Goal: Use online tool/utility: Utilize a website feature to perform a specific function

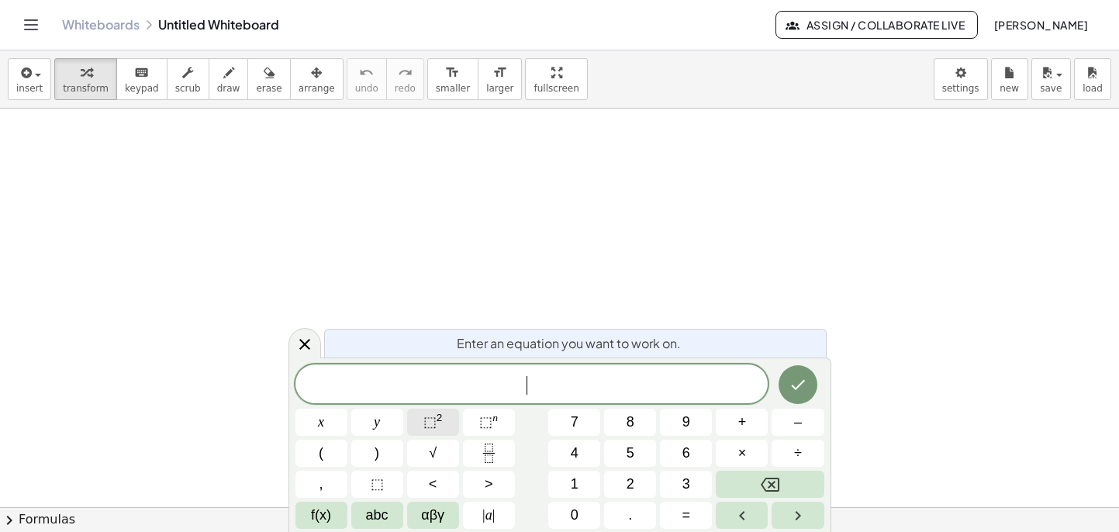
click at [432, 422] on span "⬚" at bounding box center [429, 422] width 13 height 16
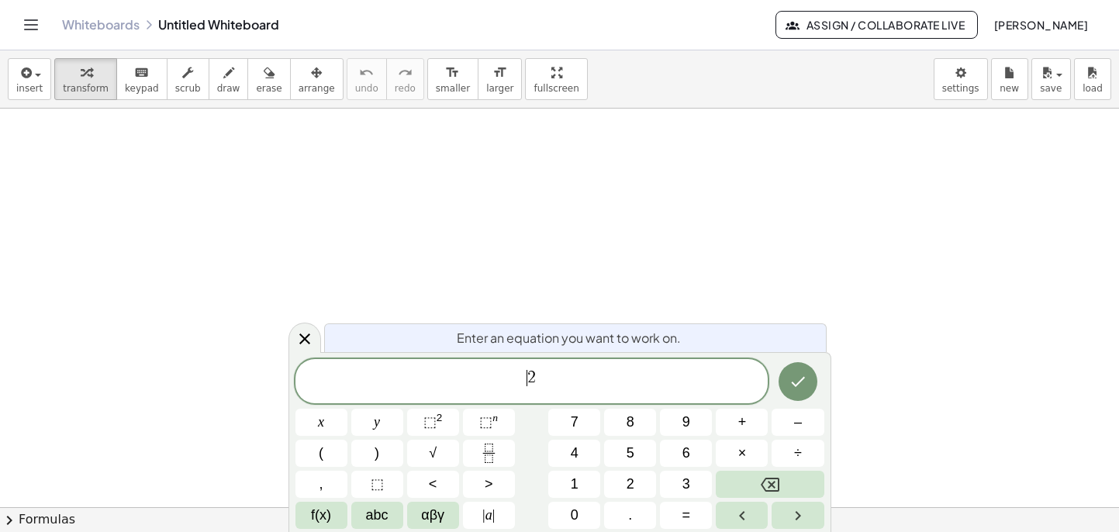
click at [529, 383] on span "2" at bounding box center [531, 377] width 9 height 17
click at [326, 457] on button "(" at bounding box center [321, 453] width 52 height 27
click at [552, 375] on span "( 2 ) ​" at bounding box center [531, 381] width 473 height 32
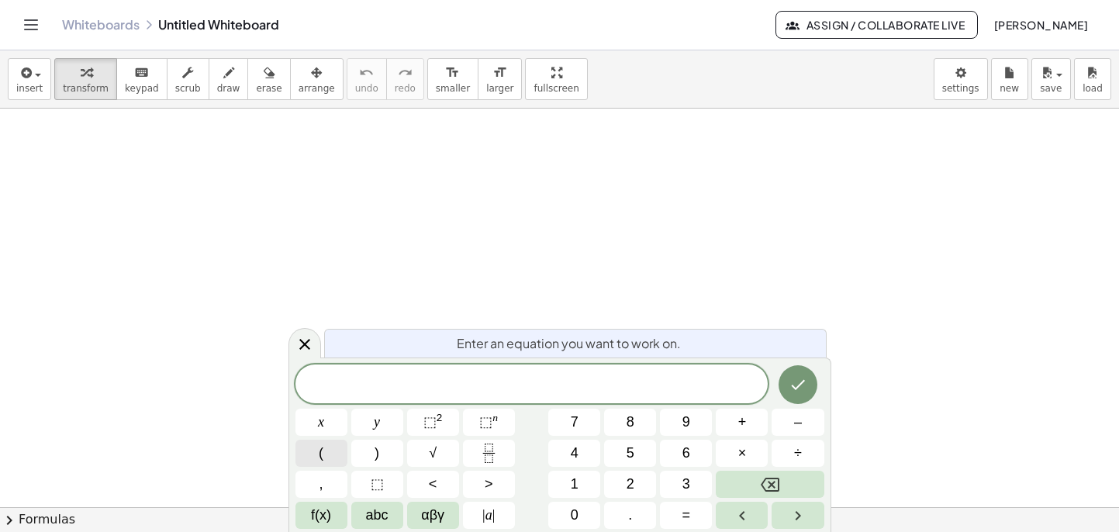
click at [316, 454] on button "(" at bounding box center [321, 453] width 52 height 27
click at [573, 387] on span "( x − 2 ) ​" at bounding box center [531, 384] width 473 height 26
click at [441, 413] on sup "2" at bounding box center [440, 418] width 6 height 12
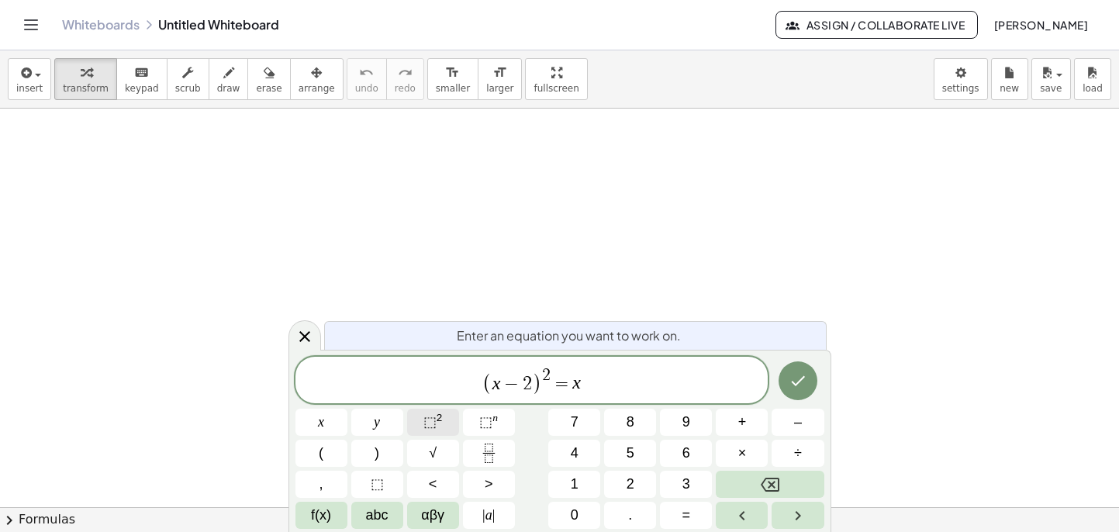
click at [426, 422] on span "⬚" at bounding box center [429, 422] width 13 height 16
click at [800, 386] on icon "Done" at bounding box center [798, 380] width 19 height 19
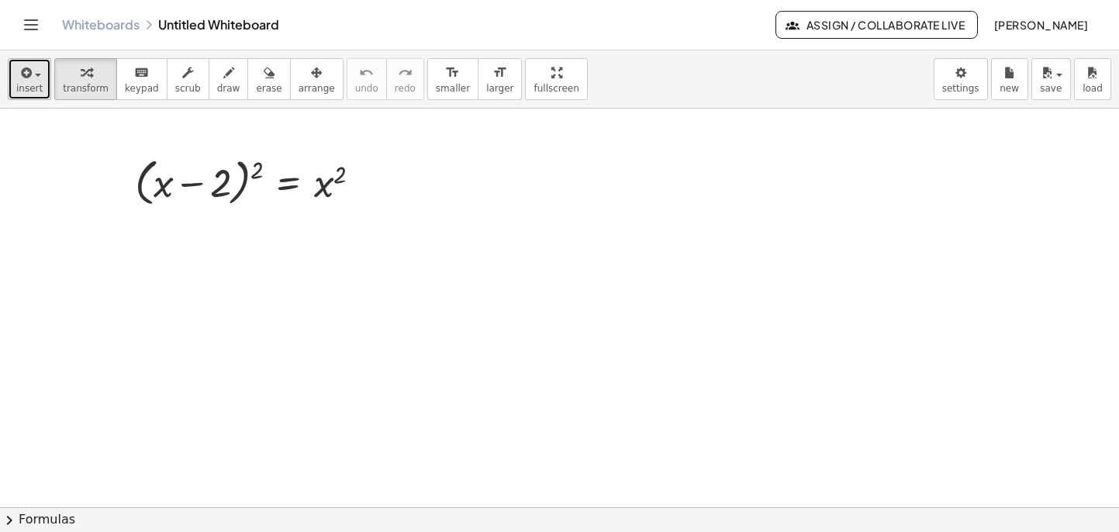
click at [29, 83] on span "insert" at bounding box center [29, 88] width 26 height 11
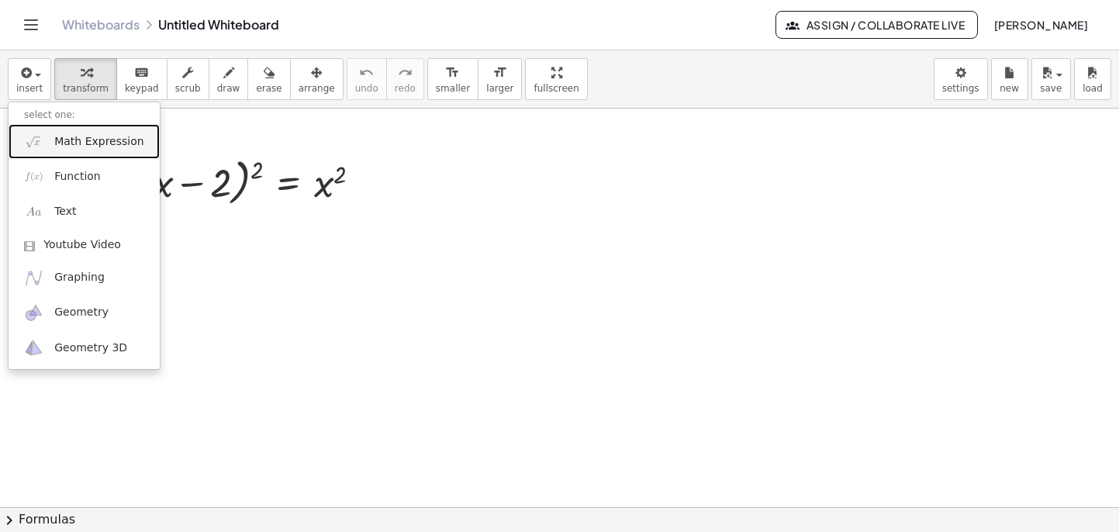
click at [62, 140] on span "Math Expression" at bounding box center [98, 142] width 89 height 16
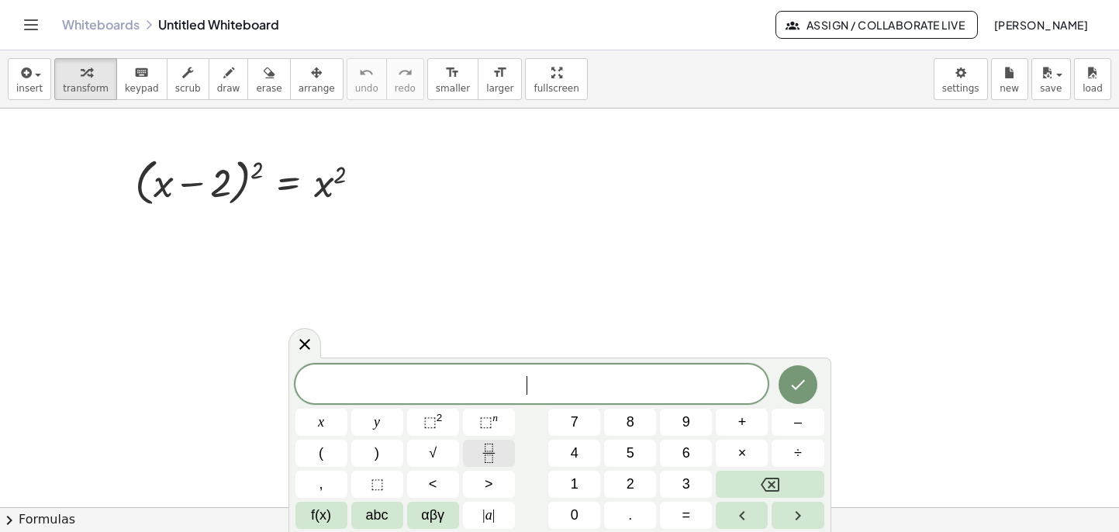
click at [484, 465] on button "Fraction" at bounding box center [489, 453] width 52 height 27
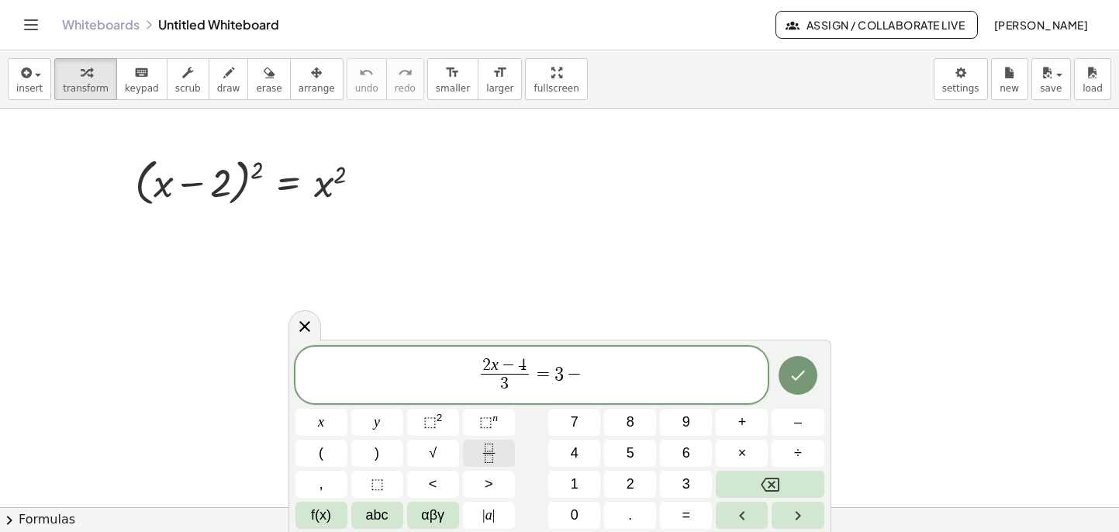
click at [486, 447] on icon "Fraction" at bounding box center [488, 453] width 19 height 19
click at [807, 377] on icon "Done" at bounding box center [798, 375] width 19 height 19
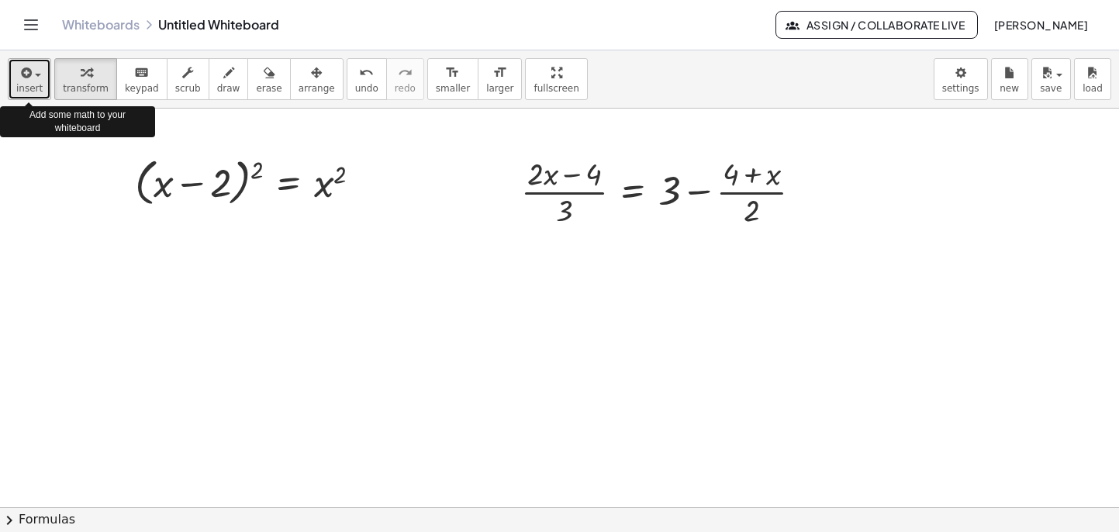
click at [33, 71] on span "button" at bounding box center [33, 74] width 3 height 11
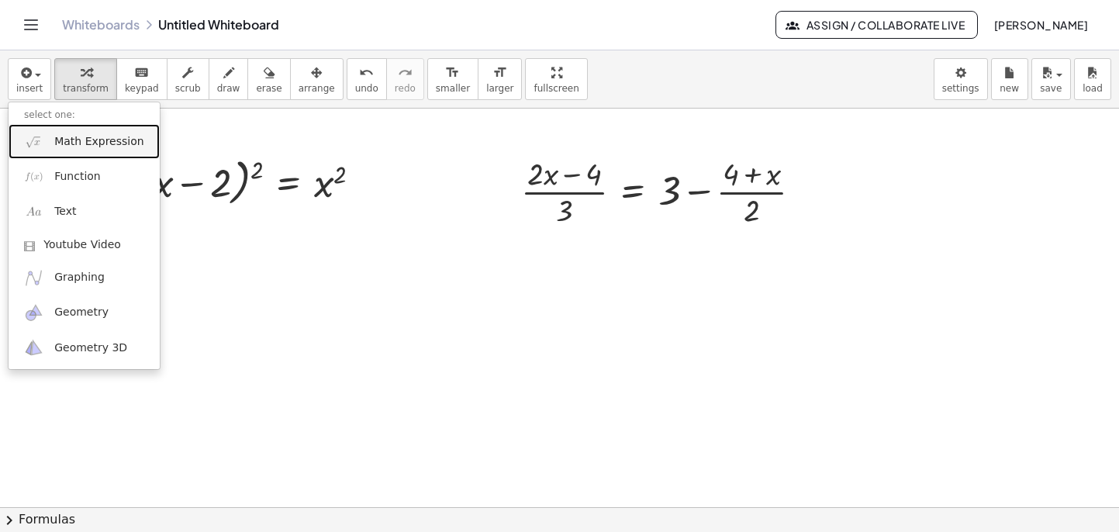
click at [53, 135] on link "Math Expression" at bounding box center [84, 141] width 151 height 35
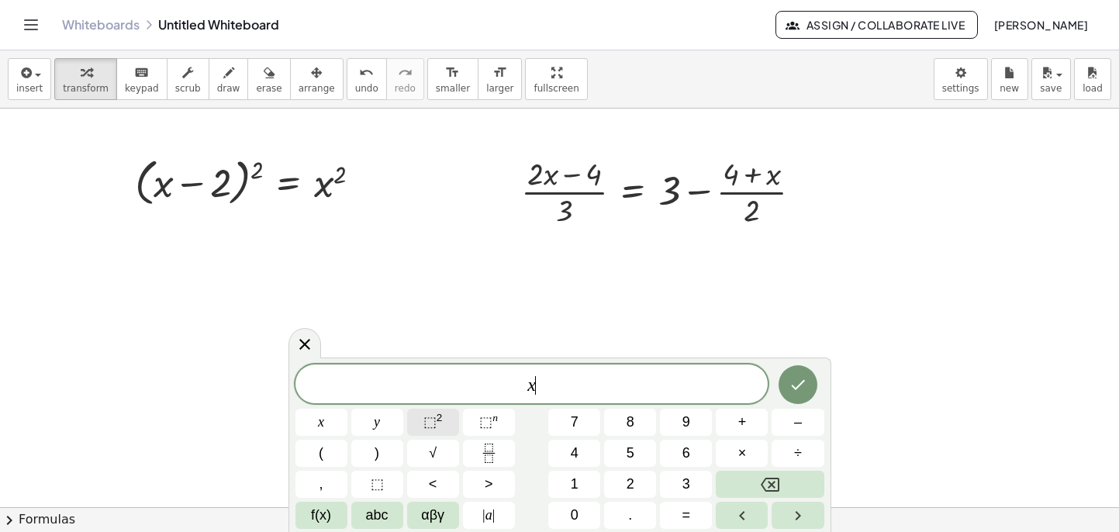
click at [443, 428] on button "⬚ 2" at bounding box center [433, 422] width 52 height 27
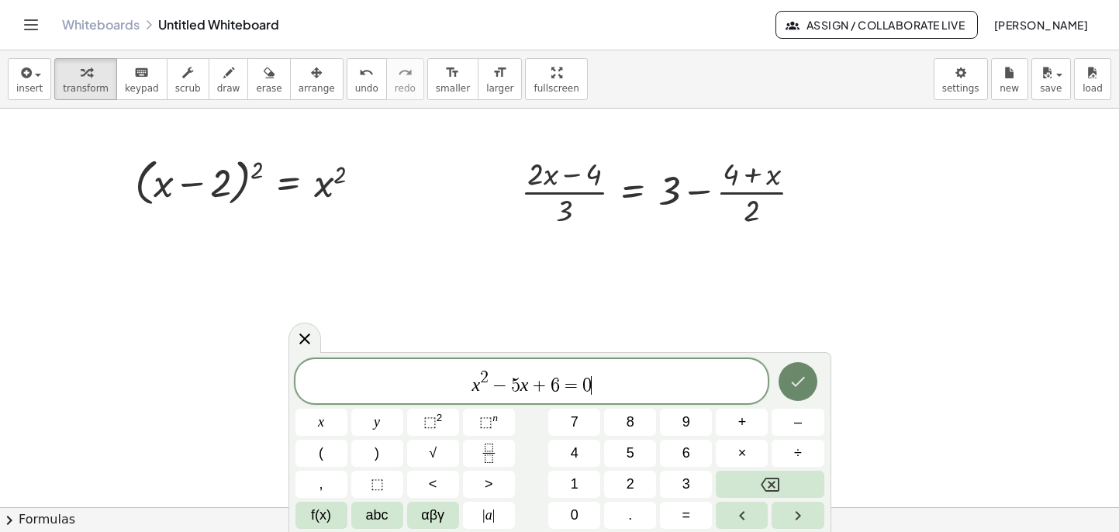
click at [805, 382] on icon "Done" at bounding box center [798, 381] width 19 height 19
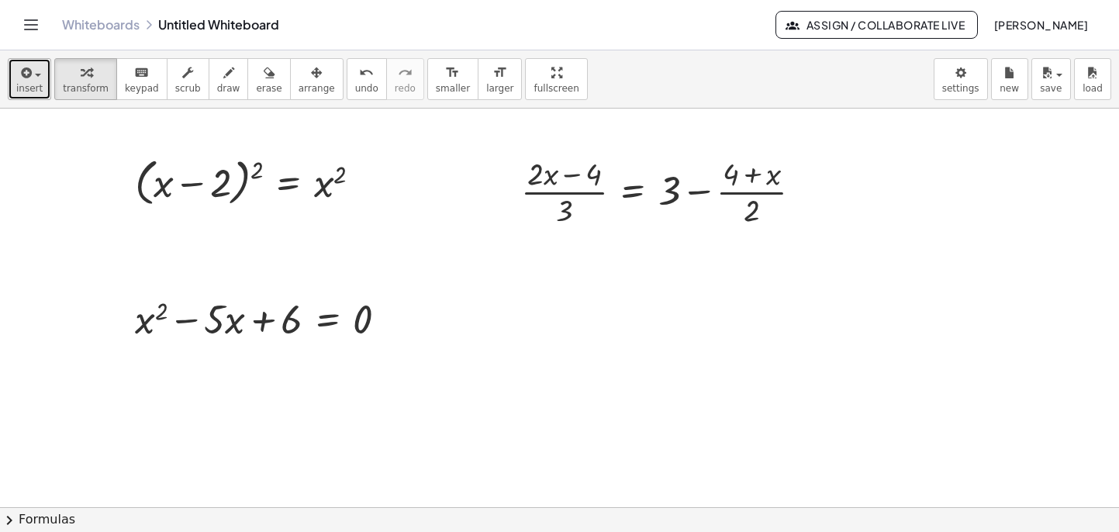
click at [36, 83] on span "insert" at bounding box center [29, 88] width 26 height 11
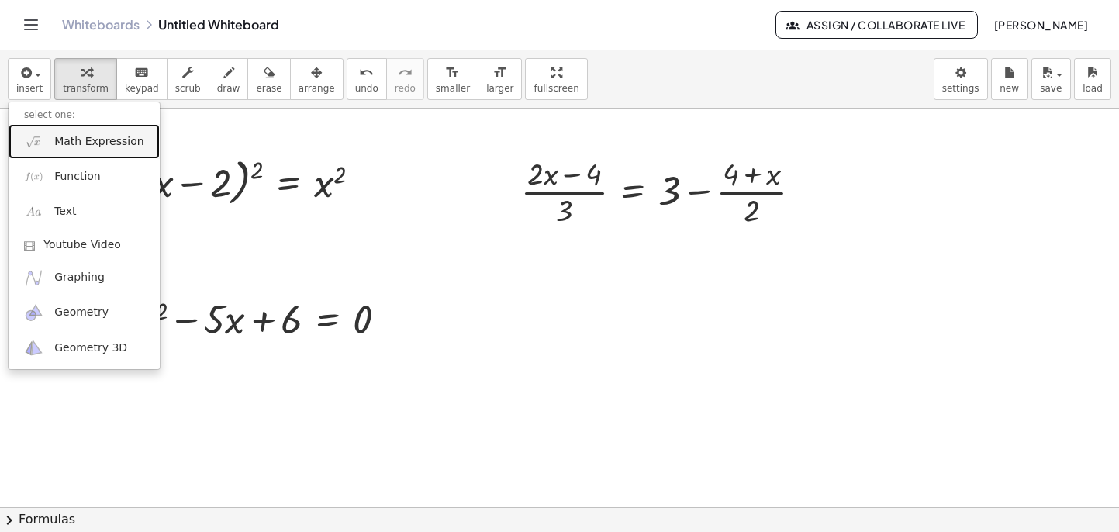
click at [61, 140] on span "Math Expression" at bounding box center [98, 142] width 89 height 16
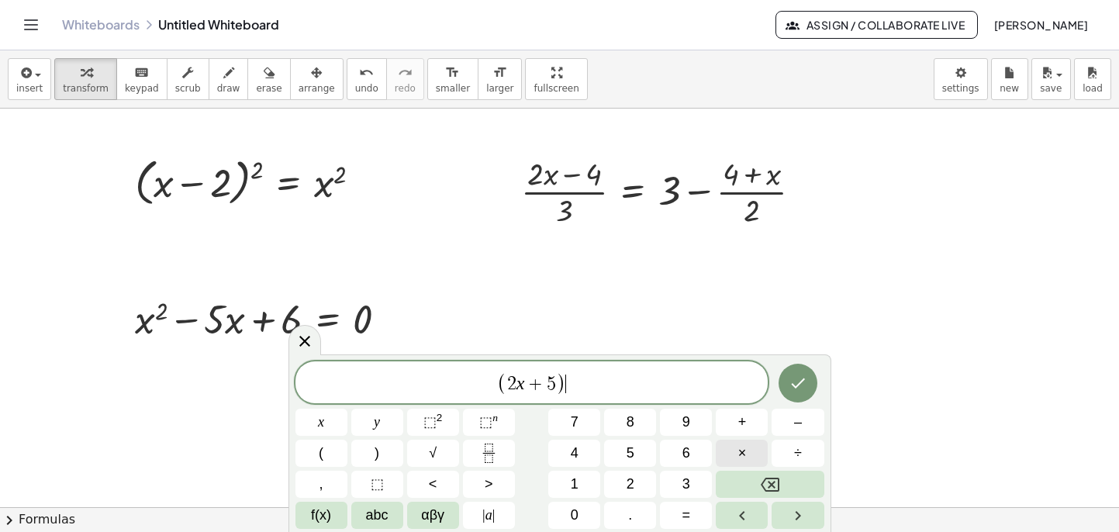
click at [741, 455] on span "×" at bounding box center [742, 453] width 9 height 21
click at [337, 454] on button "(" at bounding box center [321, 453] width 52 height 27
click at [808, 382] on button "Done" at bounding box center [798, 383] width 39 height 39
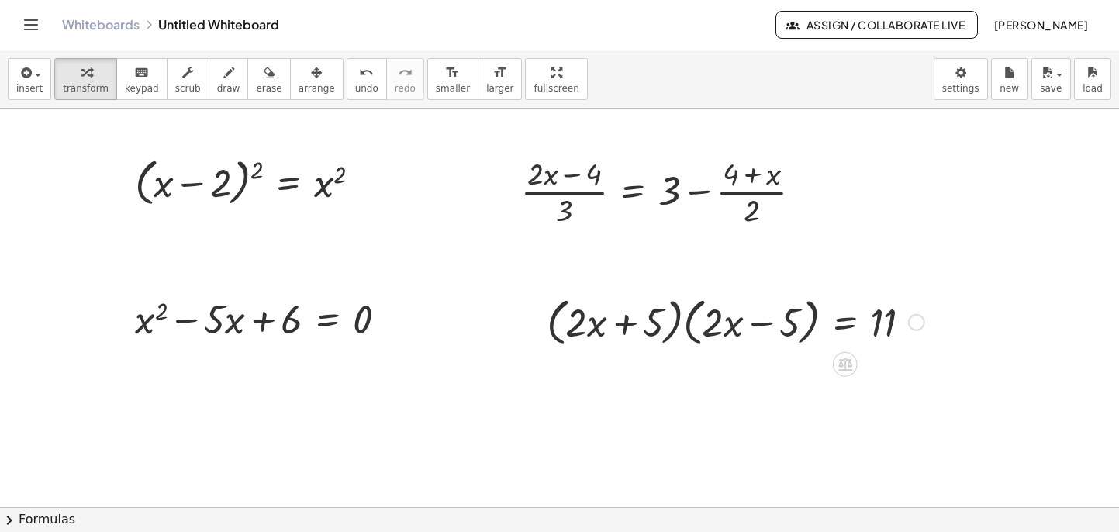
click at [665, 327] on div at bounding box center [735, 321] width 393 height 59
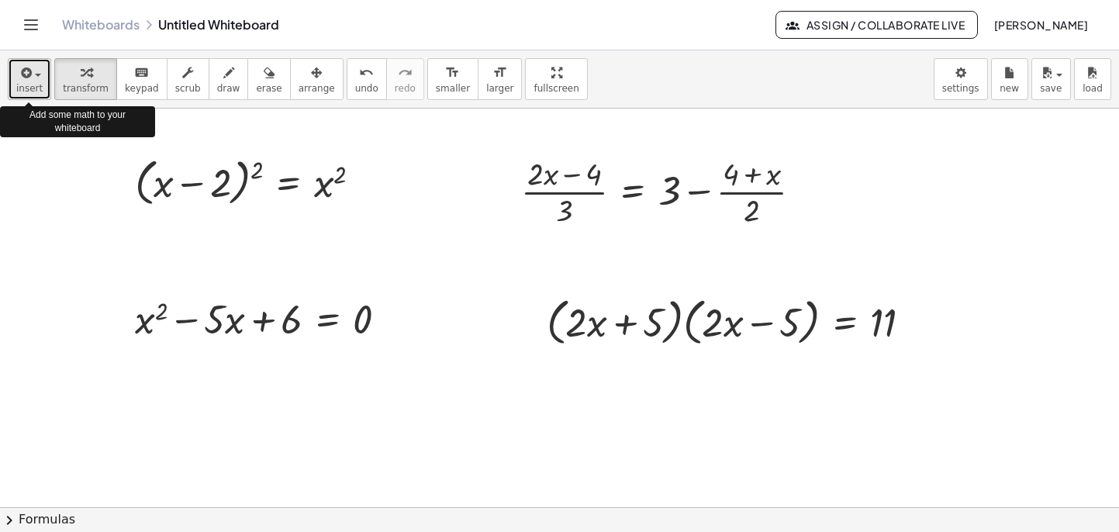
click at [22, 80] on icon "button" at bounding box center [25, 73] width 14 height 19
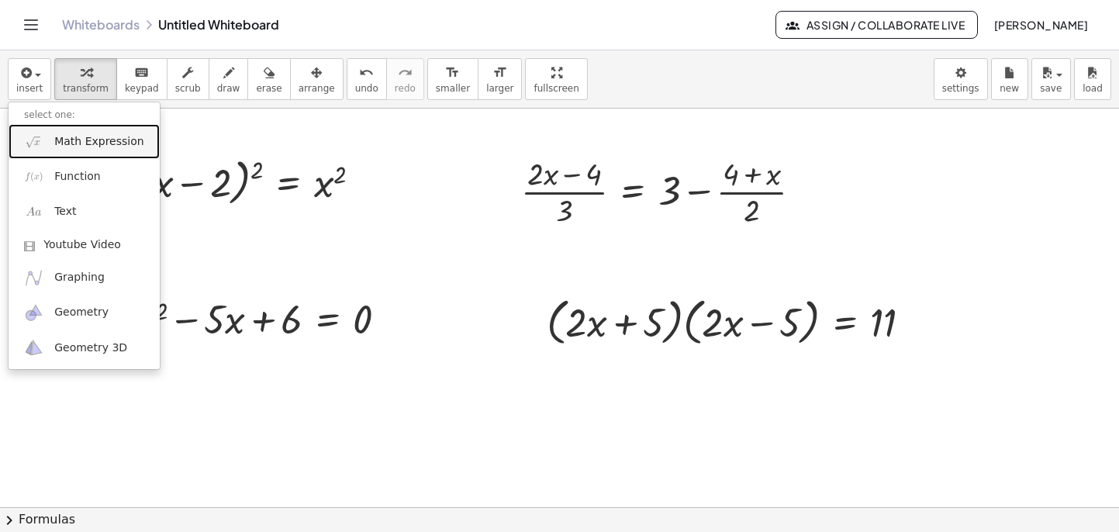
click at [47, 135] on link "Math Expression" at bounding box center [84, 141] width 151 height 35
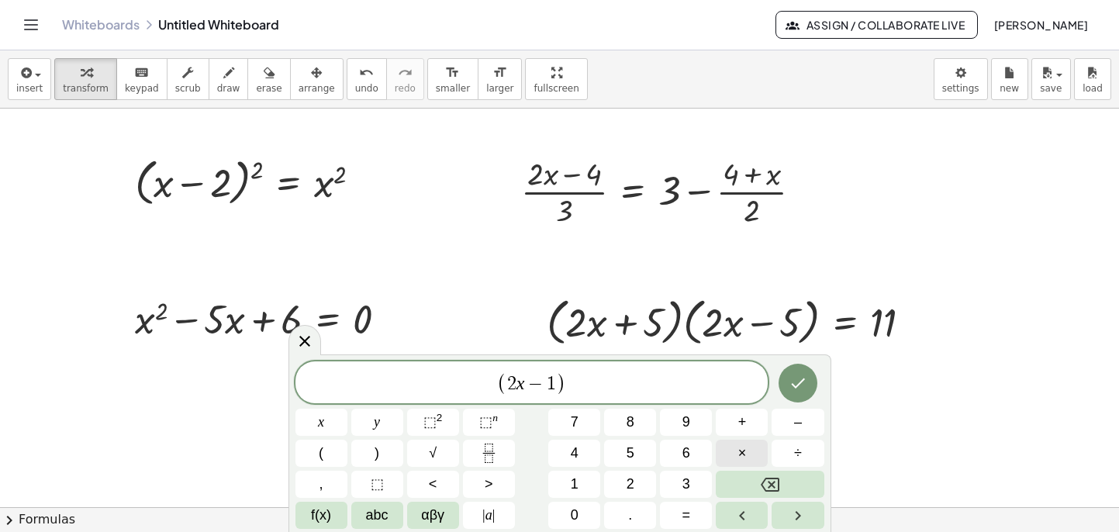
click at [734, 448] on button "×" at bounding box center [742, 453] width 52 height 27
click at [795, 381] on icon "Done" at bounding box center [798, 383] width 19 height 19
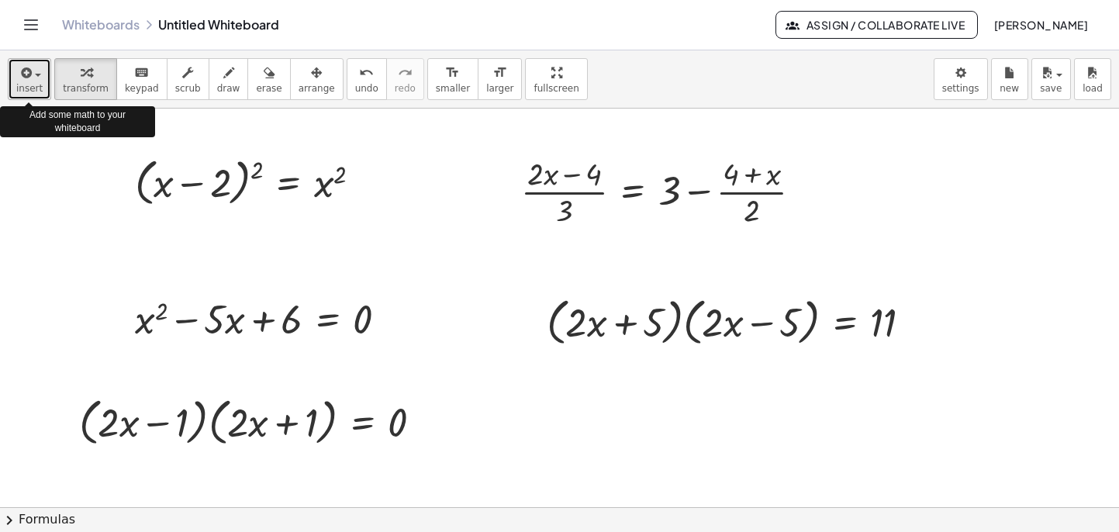
click at [33, 82] on button "insert" at bounding box center [29, 79] width 43 height 42
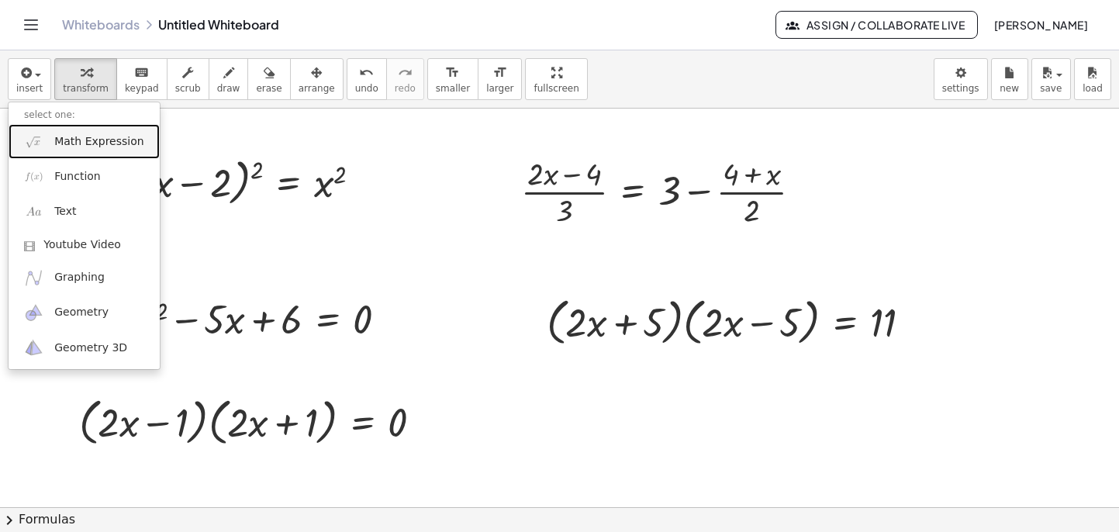
click at [60, 140] on span "Math Expression" at bounding box center [98, 142] width 89 height 16
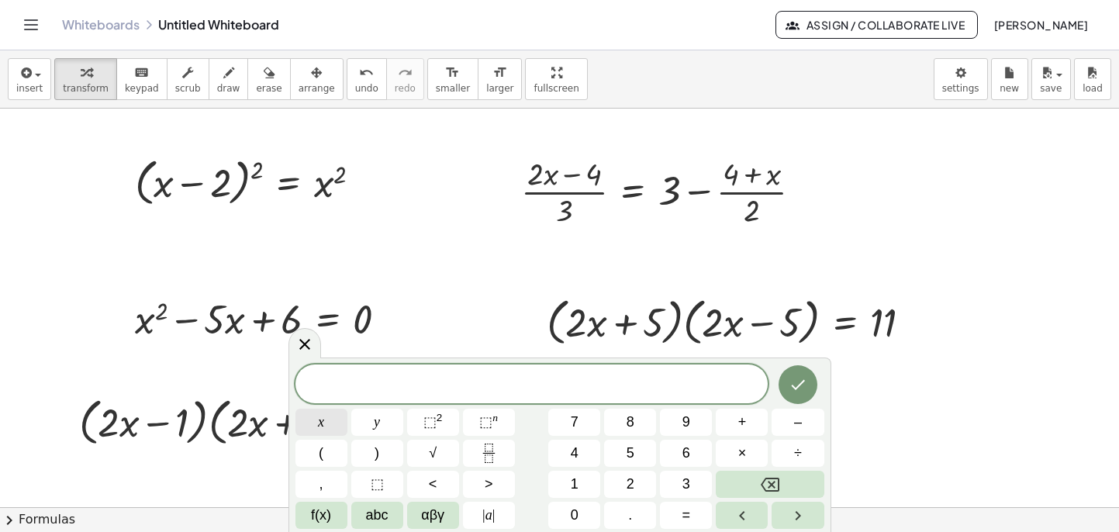
click at [325, 428] on button "x" at bounding box center [321, 422] width 52 height 27
click at [374, 523] on span "abc" at bounding box center [377, 515] width 22 height 21
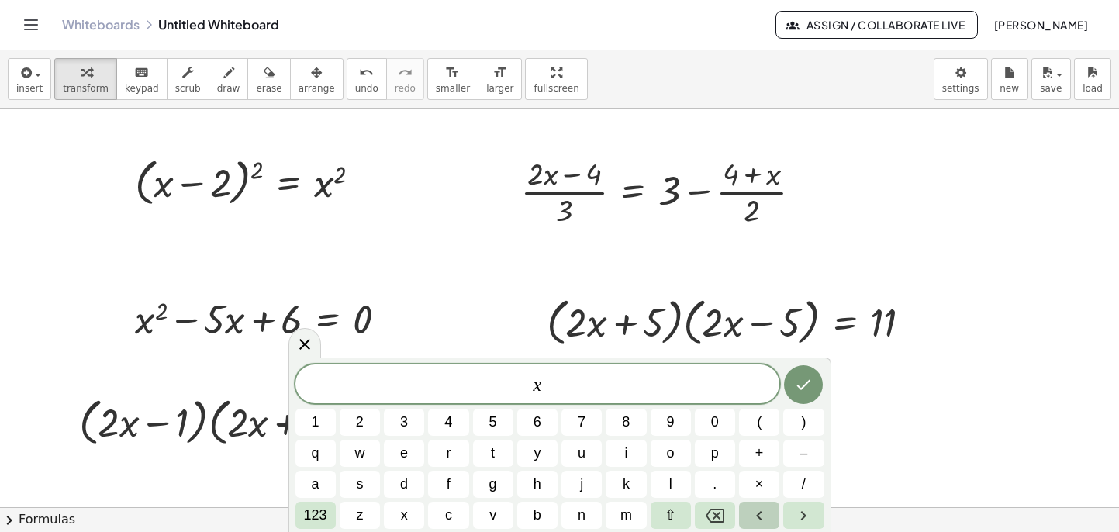
click at [753, 507] on icon "Left arrow" at bounding box center [759, 515] width 19 height 19
click at [320, 508] on span "123" at bounding box center [315, 515] width 23 height 21
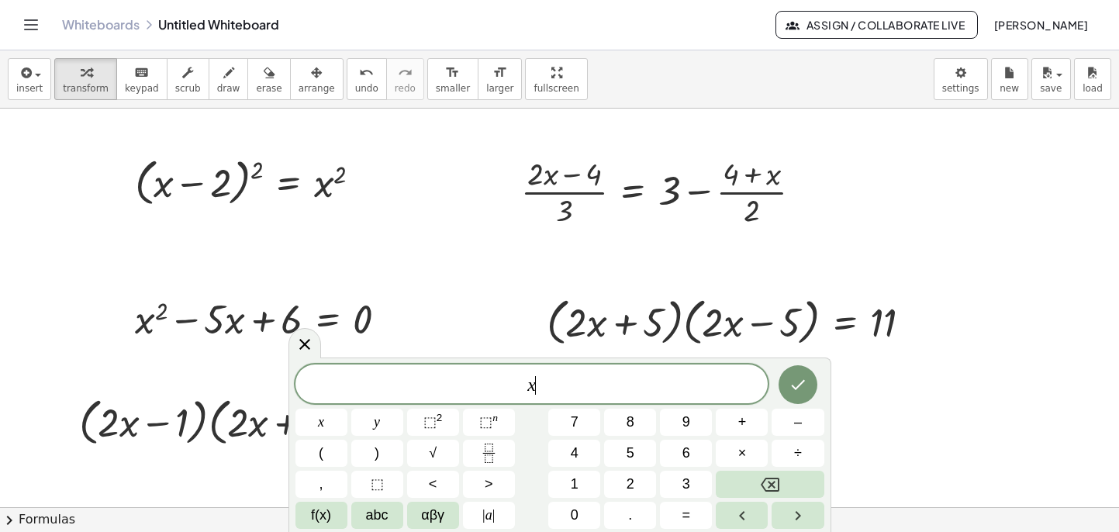
click at [538, 386] on span "x ​" at bounding box center [531, 386] width 473 height 22
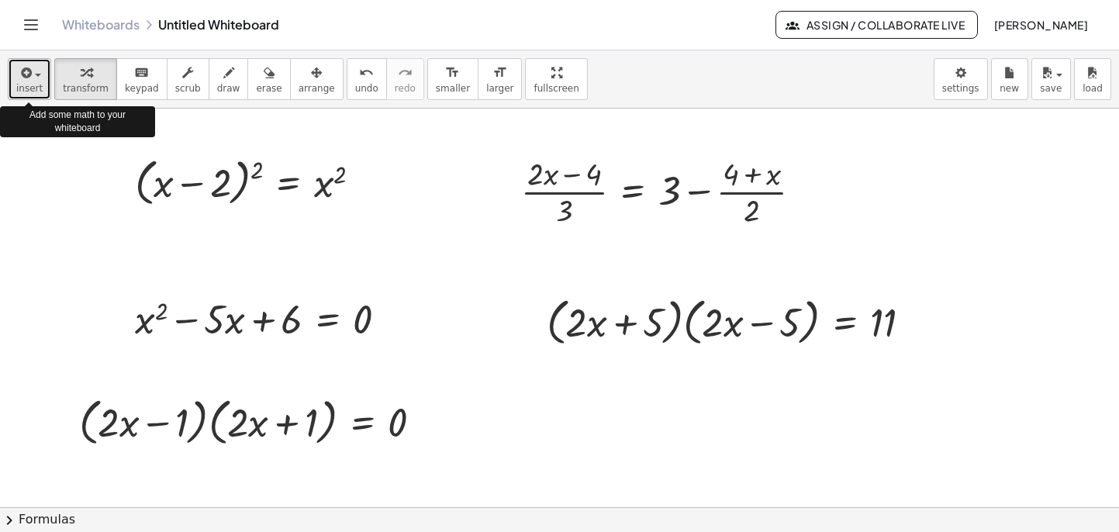
click at [34, 86] on span "insert" at bounding box center [29, 88] width 26 height 11
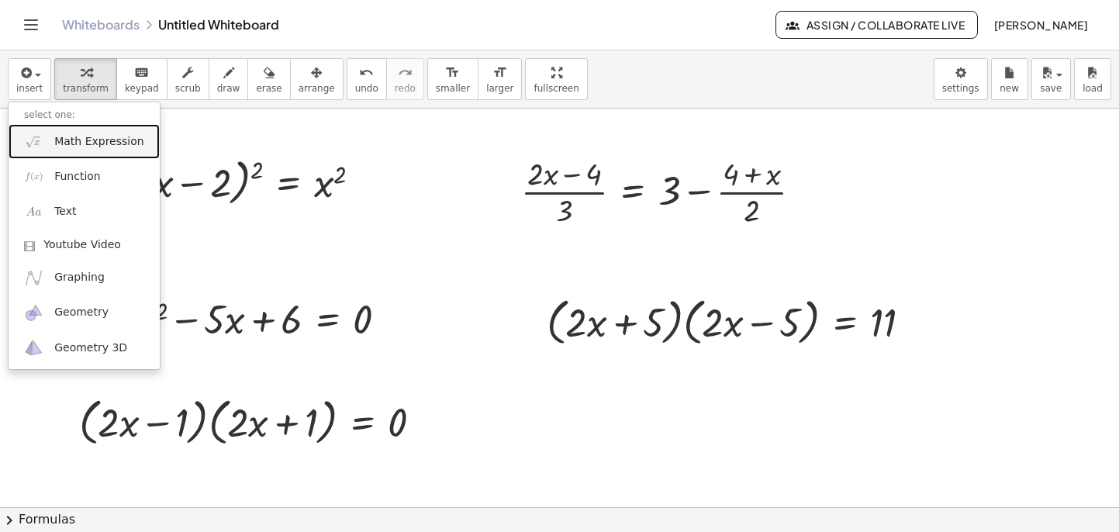
click at [76, 142] on span "Math Expression" at bounding box center [98, 142] width 89 height 16
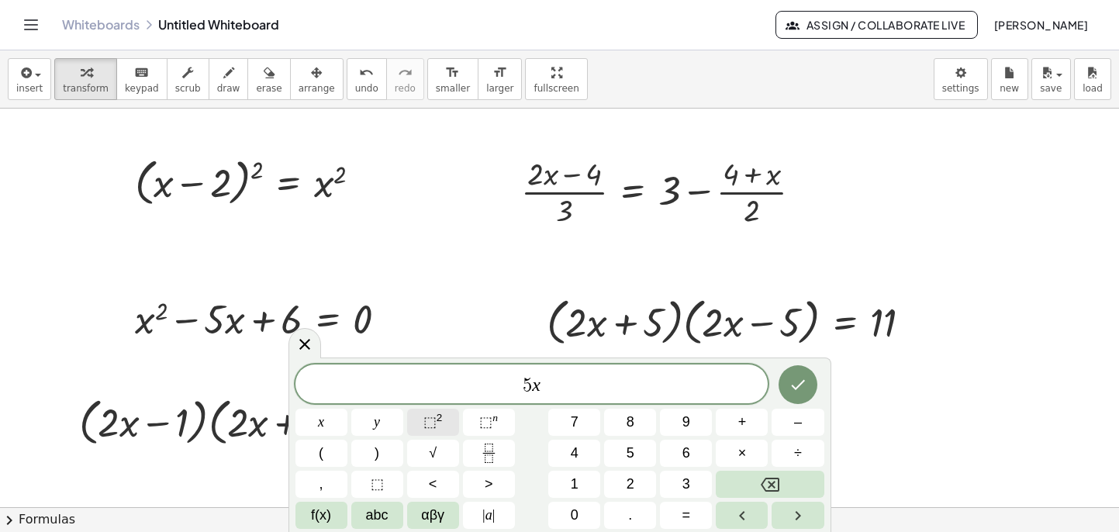
click at [437, 430] on span "⬚ 2" at bounding box center [432, 422] width 19 height 21
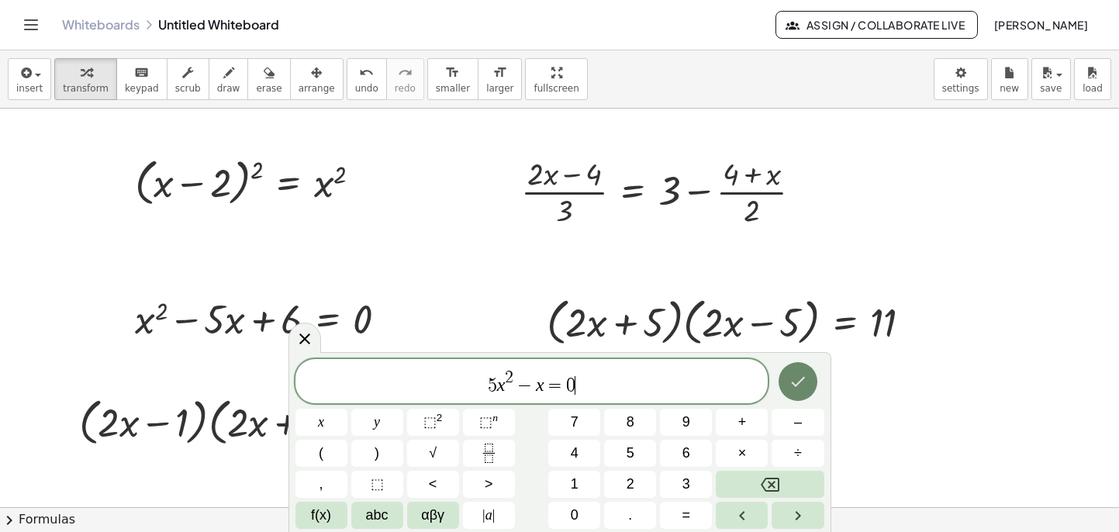
click at [799, 388] on icon "Done" at bounding box center [798, 381] width 19 height 19
